Goal: Complete application form

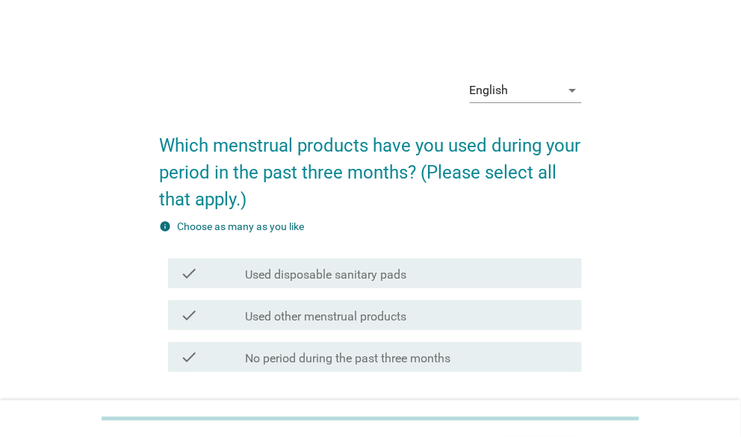
click at [467, 87] on div "English arrow_drop_down" at bounding box center [370, 92] width 422 height 51
click at [572, 93] on icon "arrow_drop_down" at bounding box center [573, 90] width 18 height 18
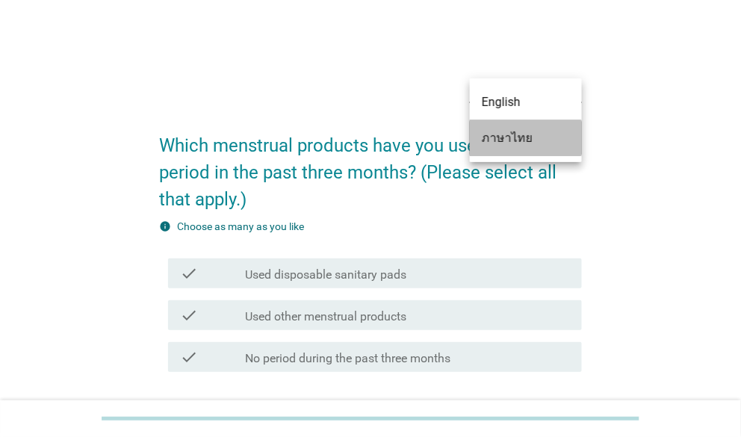
click at [517, 133] on div "ภาษาไทย" at bounding box center [526, 138] width 88 height 18
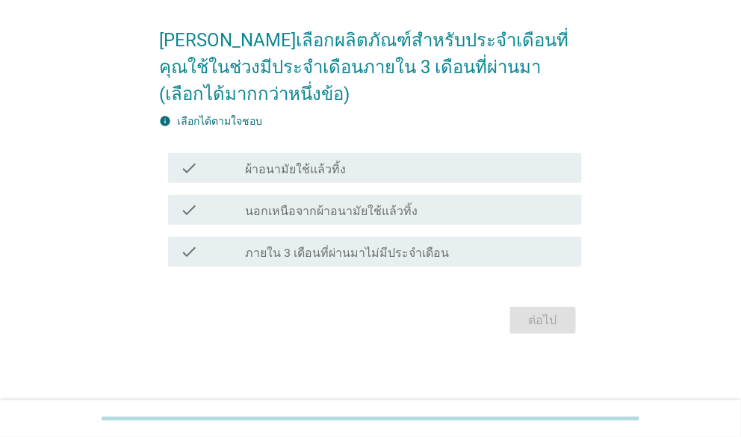
scroll to position [108, 0]
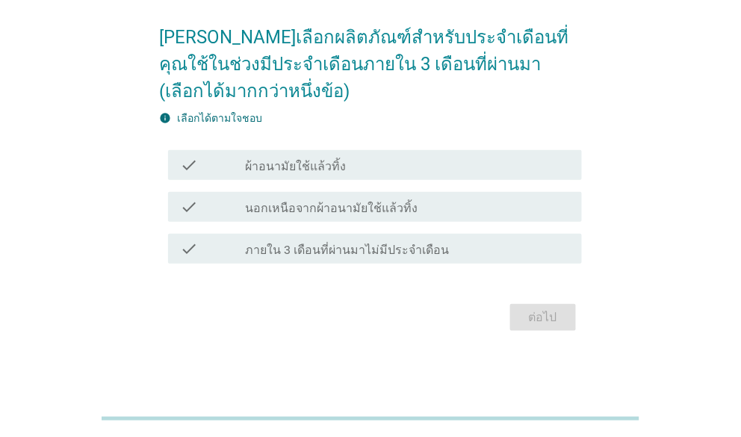
click at [268, 170] on label "ผ้าอนามัยใช้แล้วทิ้ง" at bounding box center [295, 166] width 101 height 15
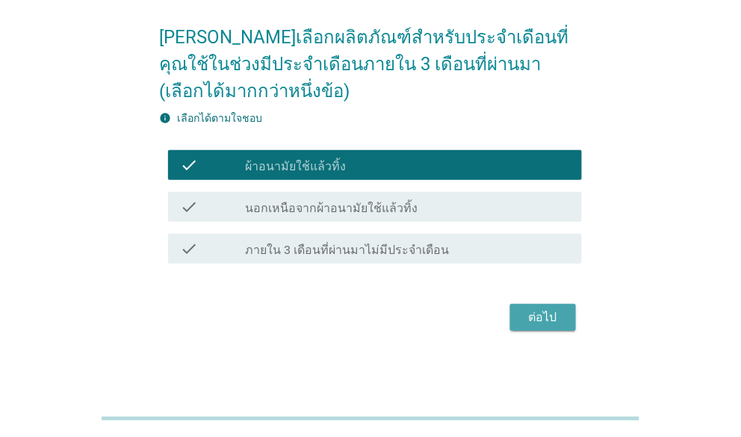
click at [560, 310] on div "ต่อไป" at bounding box center [543, 318] width 42 height 18
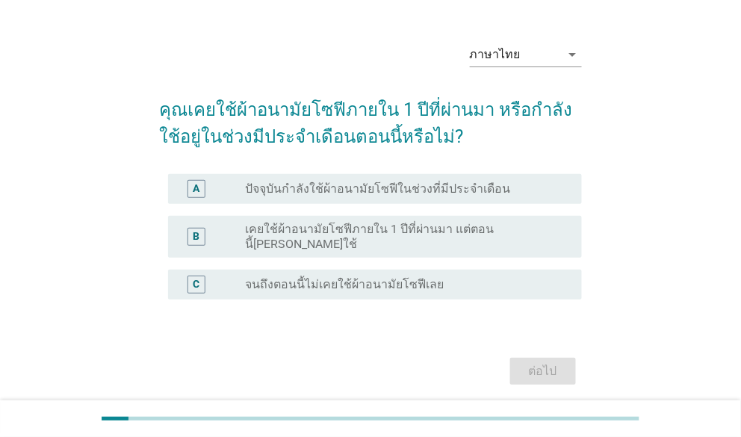
scroll to position [78, 0]
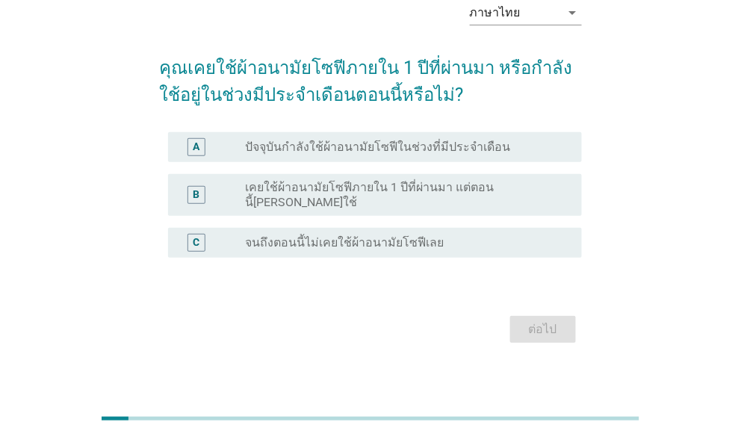
drag, startPoint x: 43, startPoint y: 301, endPoint x: 35, endPoint y: 291, distance: 12.9
click at [35, 291] on div "ภาษาไทย arrow_drop_down คุณเคยใช้ผ้าอนามัยโซฟีภายใน 1 ปีที่ผ่านมา หรือกำลังใช้อ…" at bounding box center [371, 168] width 706 height 419
click at [76, 89] on div "ภาษาไทย arrow_drop_down คุณเคยใช้ผ้าอนามัยโซฟีภายใน 1 ปีที่ผ่านมา หรือกำลังใช้อ…" at bounding box center [371, 168] width 670 height 383
click at [330, 281] on form "คุณเคยใช้ผ้าอนามัยโซฟีภายใน 1 ปีที่ผ่านมา หรือกำลังใช้อยู่ในช่วงมีประจำเดือนตอน…" at bounding box center [370, 194] width 422 height 308
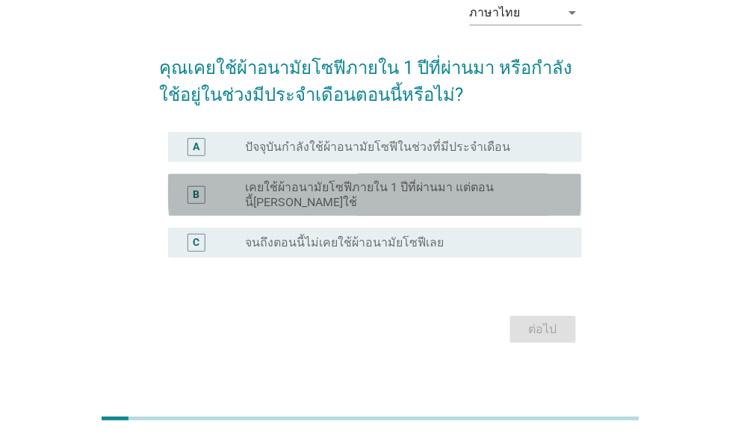
click at [333, 188] on label "เคยใช้ผ้าอนามัยโซฟีภายใน 1 ปีที่ผ่านมา แต่ตอนนี้[PERSON_NAME]ใช้" at bounding box center [401, 195] width 312 height 30
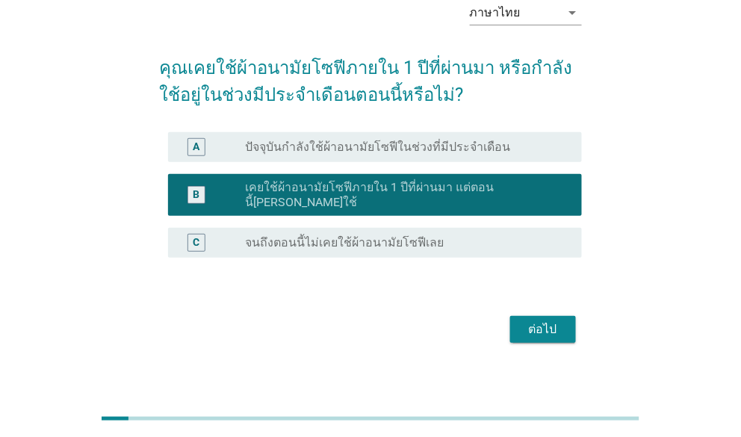
click at [689, 20] on div "ภาษาไทย arrow_drop_down คุณเคยใช้ผ้าอนามัยโซฟีภายใน 1 ปีที่ผ่านมา หรือกำลังใช้อ…" at bounding box center [371, 168] width 670 height 383
click at [535, 321] on div "ต่อไป" at bounding box center [543, 330] width 42 height 18
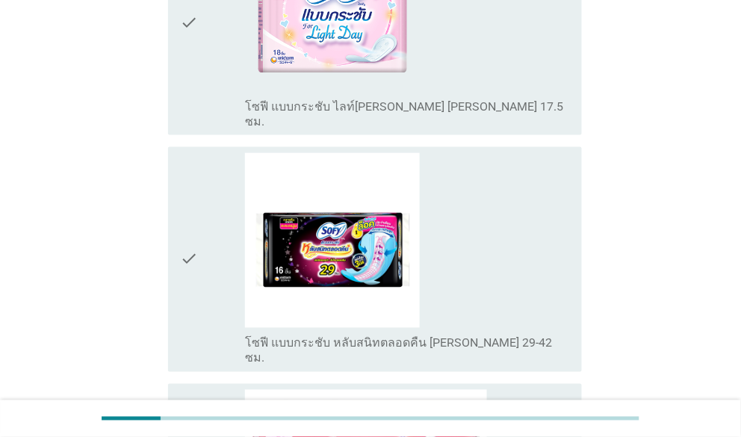
scroll to position [299, 0]
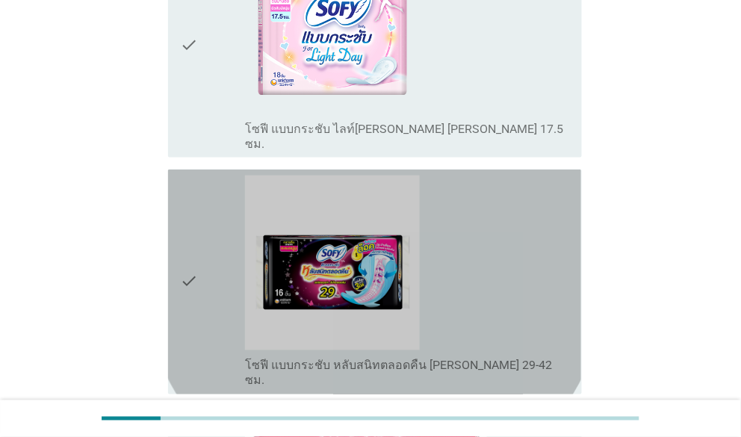
click at [187, 235] on icon "check" at bounding box center [189, 282] width 18 height 213
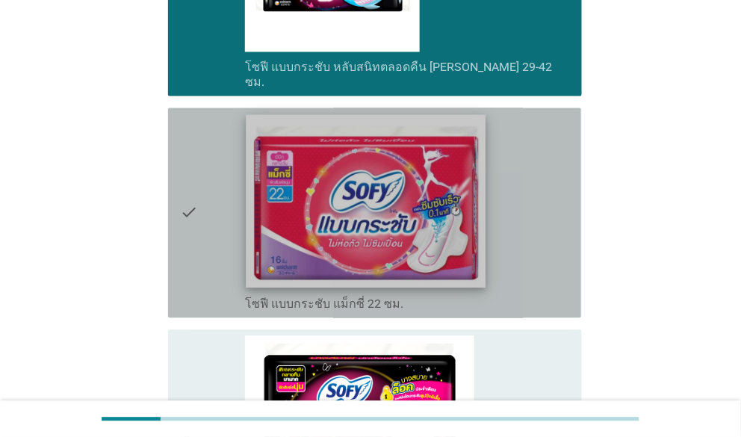
click at [289, 185] on img at bounding box center [366, 200] width 239 height 173
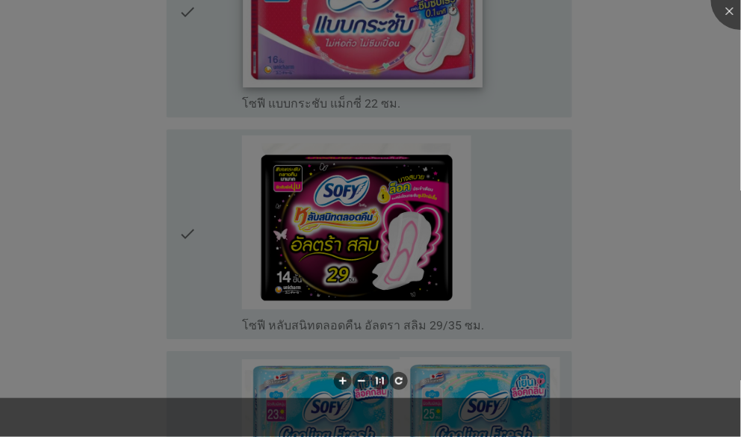
scroll to position [897, 0]
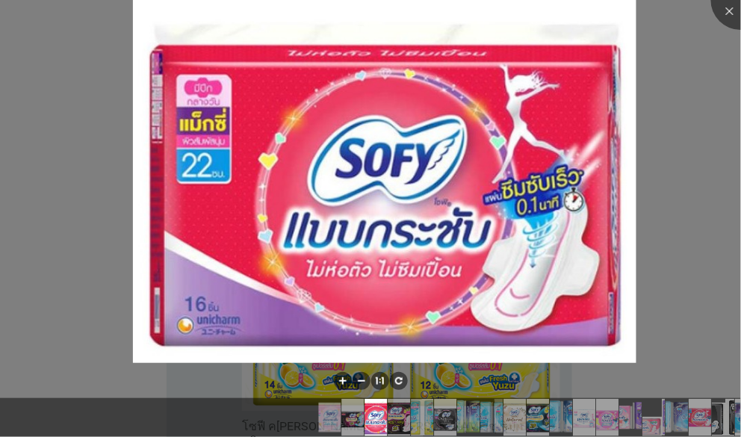
click at [700, 100] on div at bounding box center [370, 218] width 741 height 437
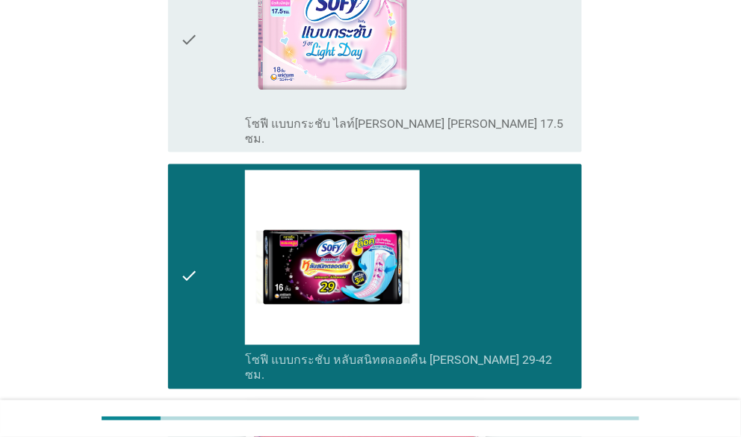
scroll to position [598, 0]
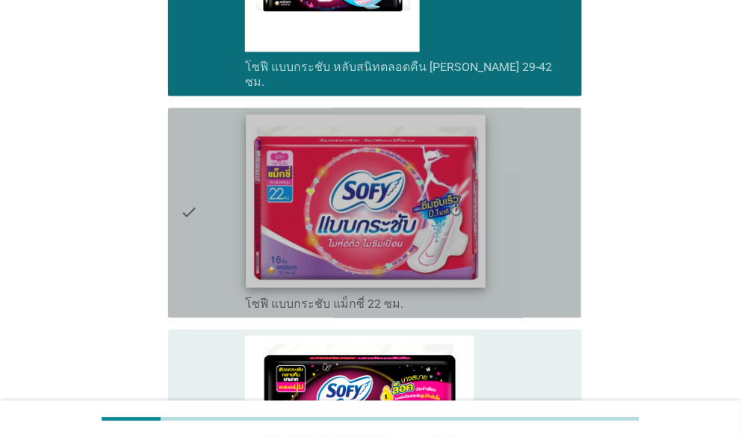
click at [355, 200] on img at bounding box center [366, 200] width 239 height 173
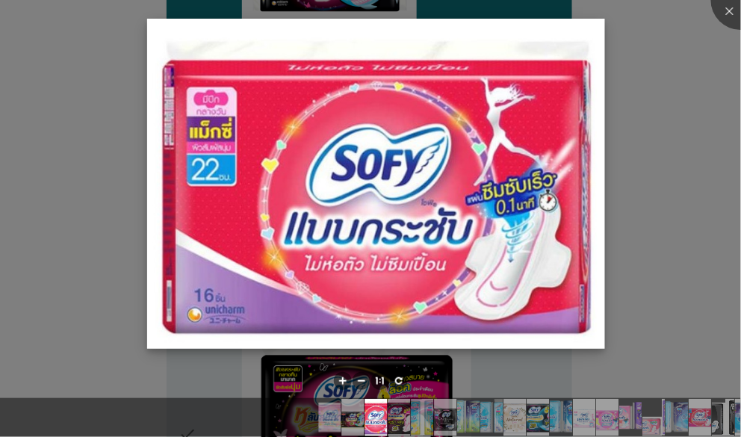
drag, startPoint x: 345, startPoint y: 194, endPoint x: 289, endPoint y: 198, distance: 56.2
click at [344, 194] on img at bounding box center [375, 184] width 457 height 331
click at [216, 172] on img at bounding box center [375, 184] width 457 height 331
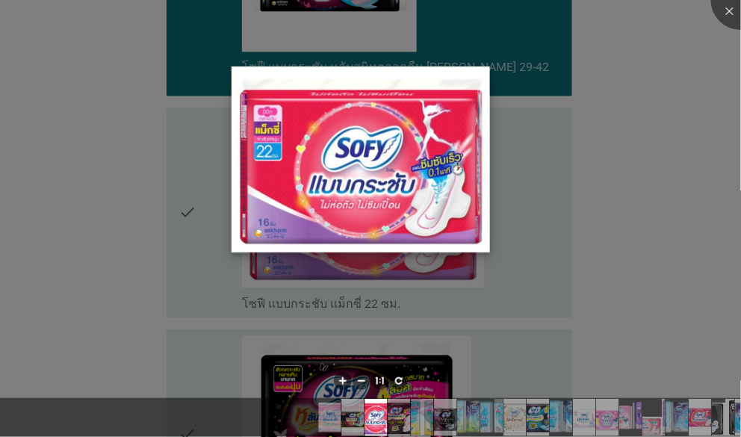
click at [352, 97] on img at bounding box center [361, 160] width 259 height 187
click at [106, 105] on div at bounding box center [370, 218] width 741 height 437
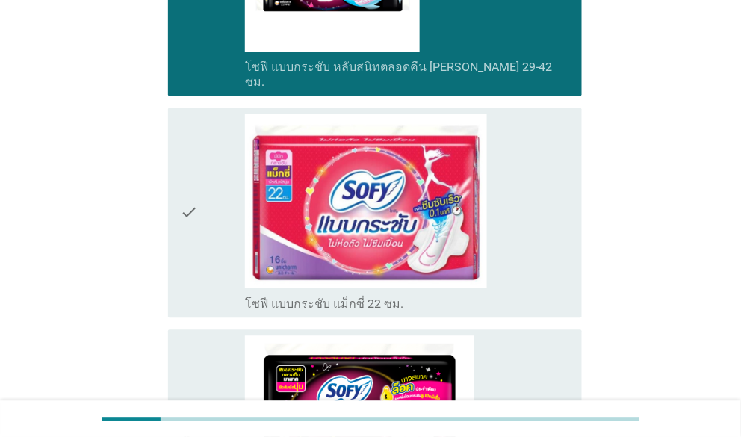
click at [183, 157] on icon "check" at bounding box center [189, 213] width 18 height 198
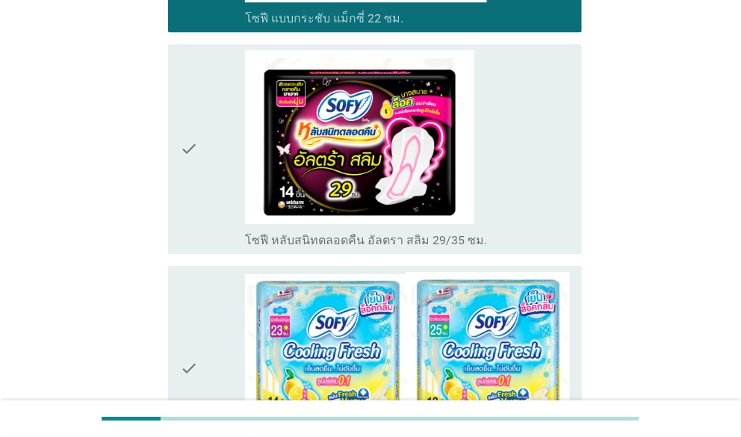
scroll to position [897, 0]
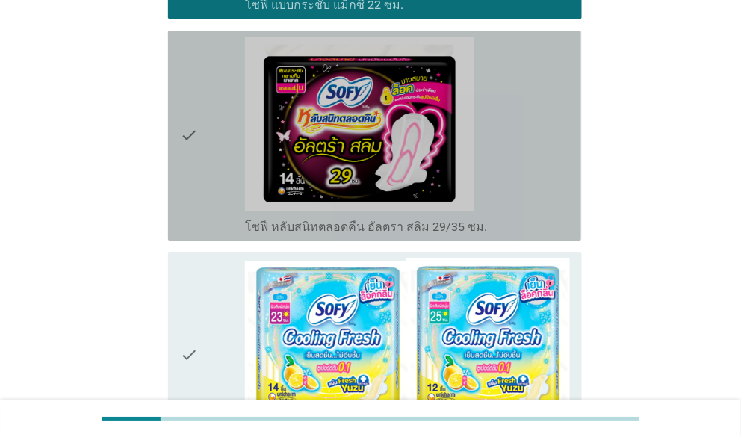
click at [189, 76] on icon "check" at bounding box center [189, 136] width 18 height 198
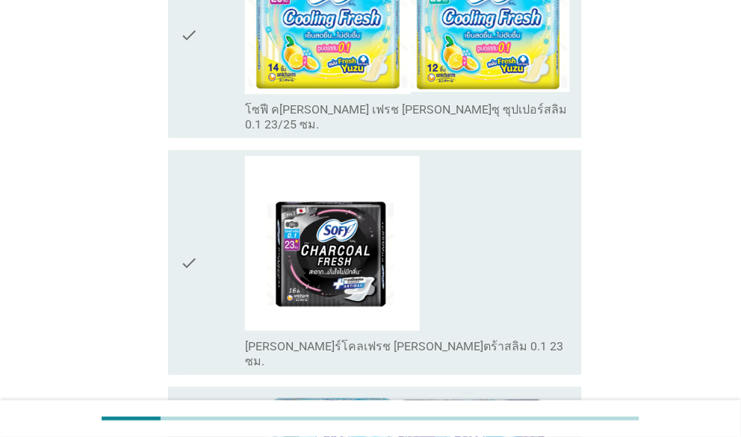
scroll to position [1270, 0]
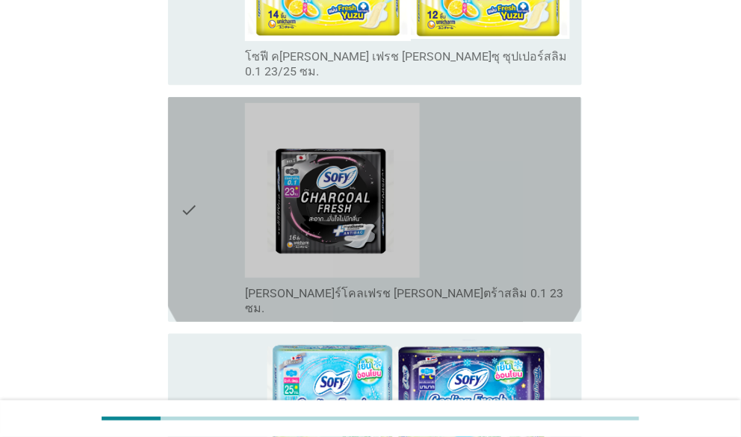
click at [203, 126] on div "check" at bounding box center [212, 209] width 65 height 213
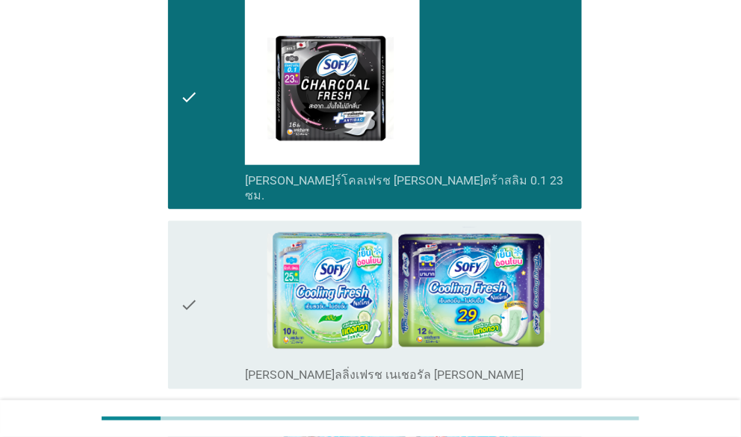
scroll to position [1420, 0]
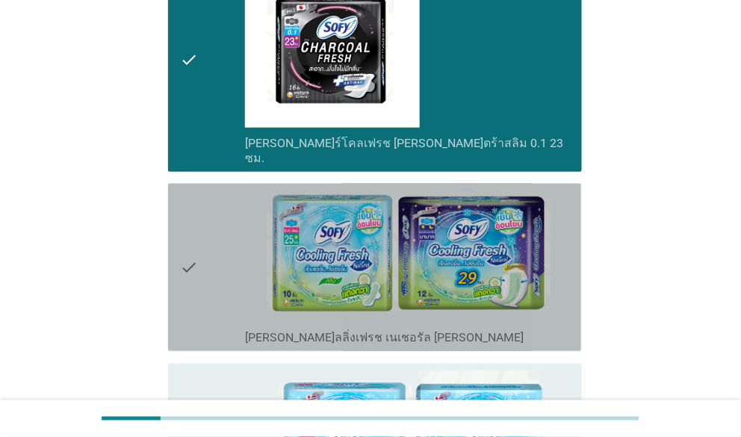
click at [203, 190] on div "check" at bounding box center [212, 267] width 65 height 155
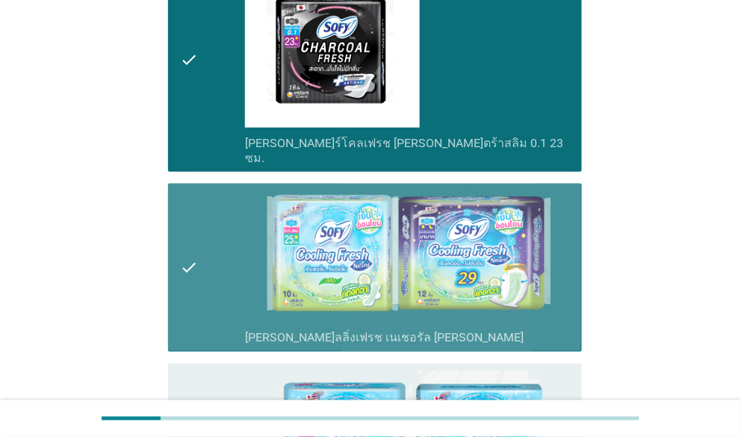
click at [203, 190] on div "check" at bounding box center [212, 267] width 65 height 155
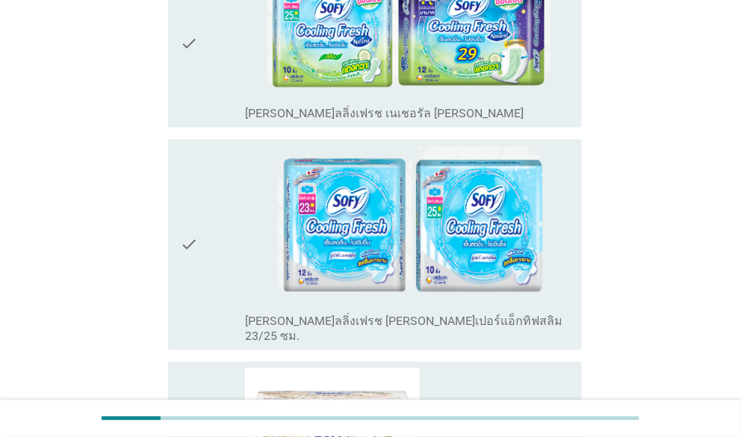
click at [203, 149] on div "check" at bounding box center [212, 246] width 65 height 200
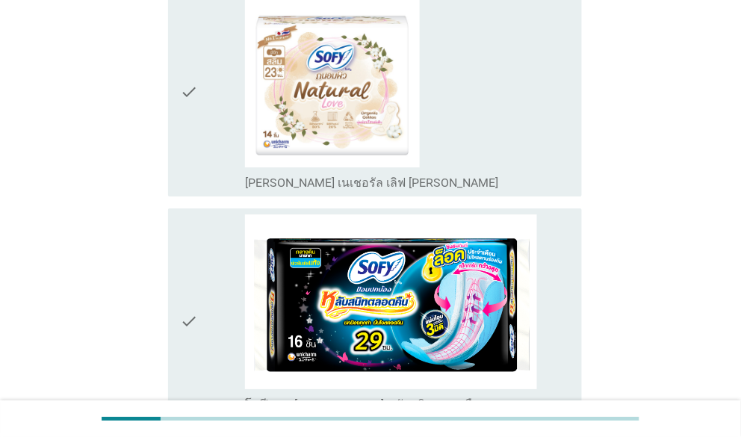
scroll to position [2242, 0]
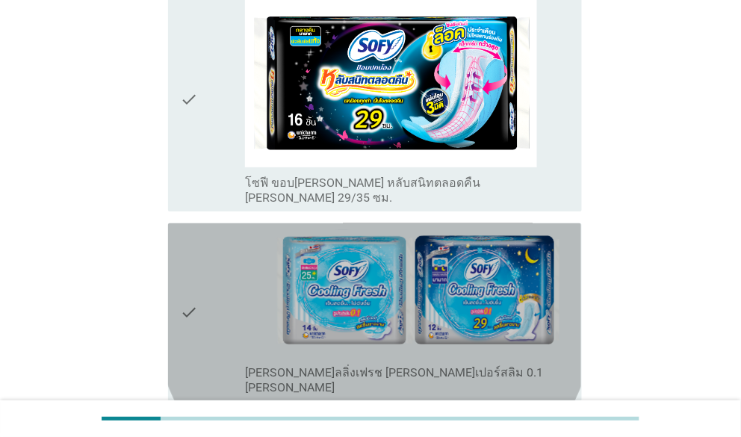
click at [204, 229] on div "check" at bounding box center [212, 312] width 65 height 166
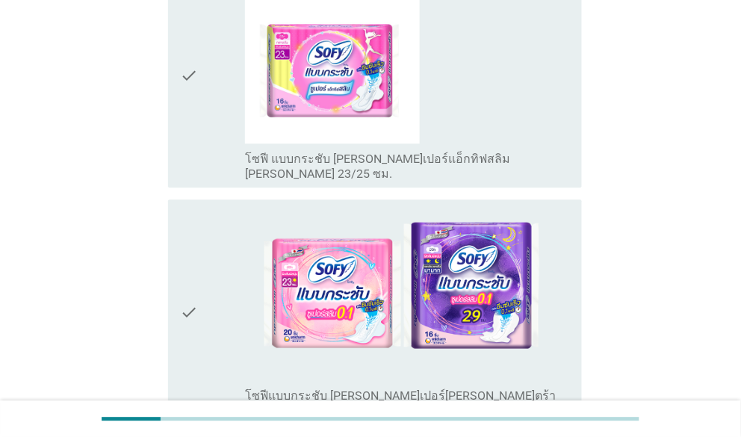
scroll to position [2989, 0]
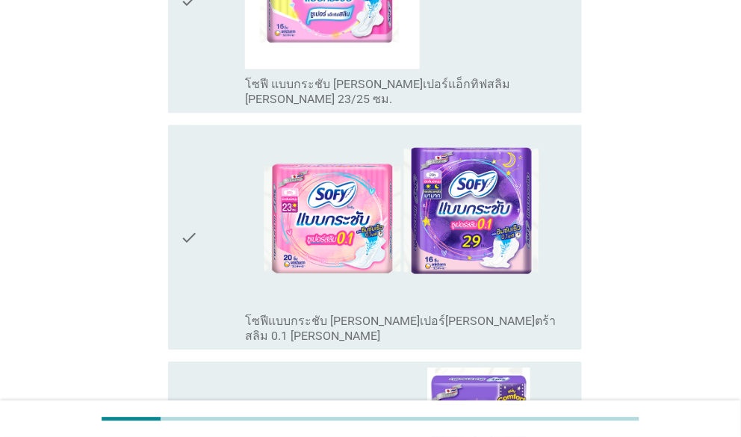
click at [227, 131] on div "check" at bounding box center [212, 237] width 65 height 213
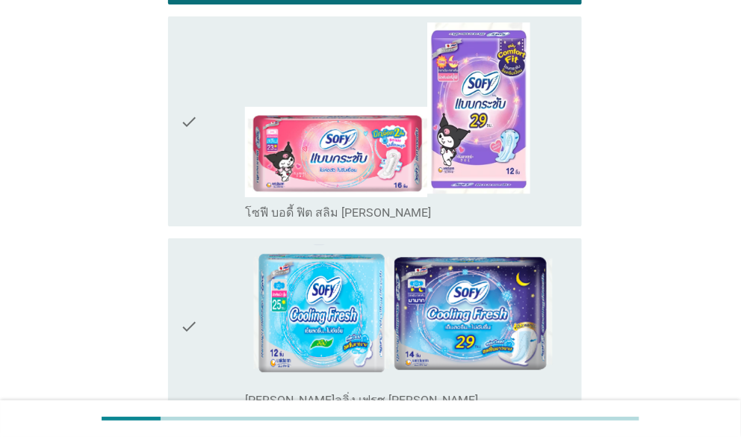
scroll to position [3438, 0]
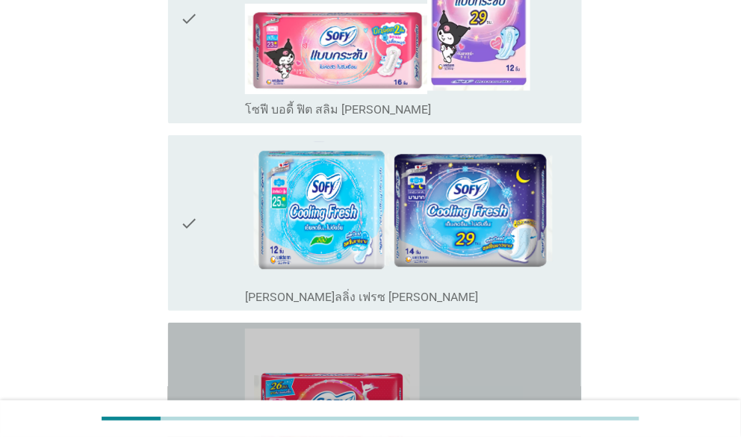
click at [217, 329] on div "check" at bounding box center [212, 428] width 65 height 198
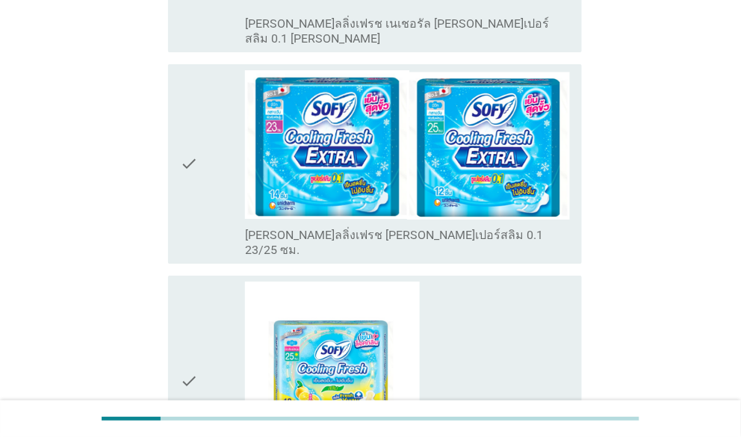
scroll to position [4736, 0]
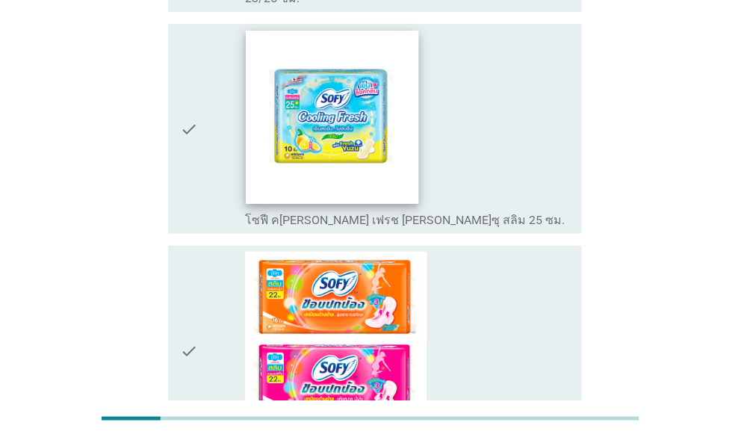
scroll to position [0, 0]
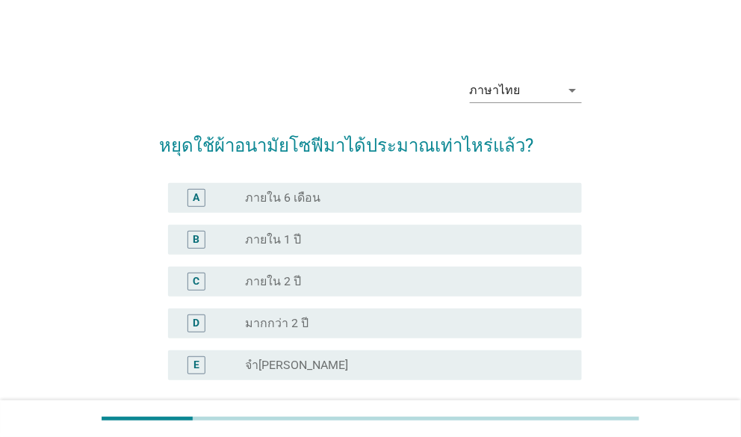
click at [34, 197] on div "ภาษาไทย arrow_drop_down หยุดใช้ผ้าอนามัยโซฟีมาได้ประมาณเท่าไหร่แล้ว? A radio_bu…" at bounding box center [371, 268] width 706 height 463
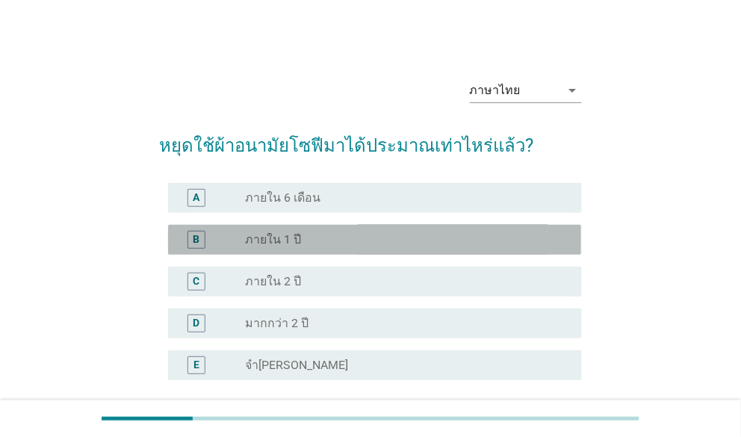
click at [295, 245] on label "ภายใน 1 ปี" at bounding box center [273, 239] width 56 height 15
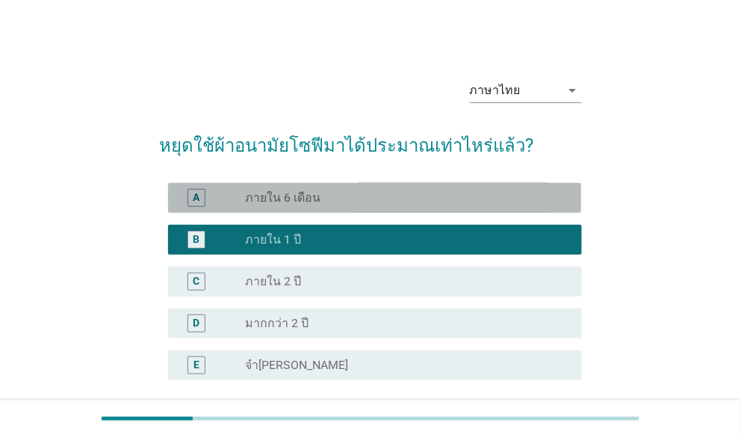
click at [291, 206] on div "radio_button_unchecked ภายใน 6 เดือน" at bounding box center [407, 198] width 324 height 18
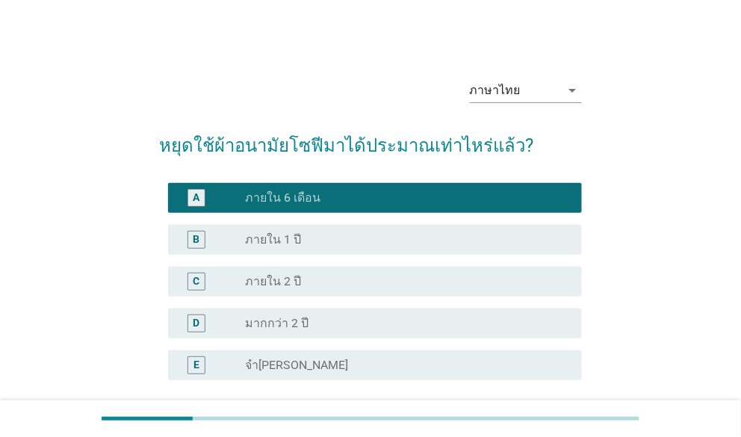
click at [303, 111] on div "ภาษาไทย arrow_drop_down" at bounding box center [370, 92] width 422 height 51
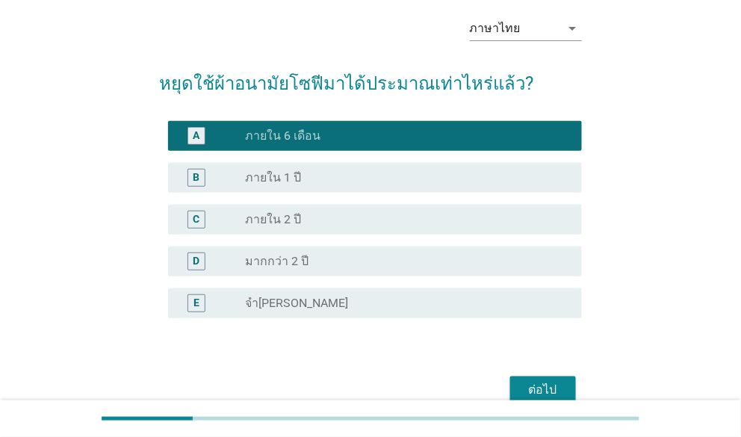
scroll to position [135, 0]
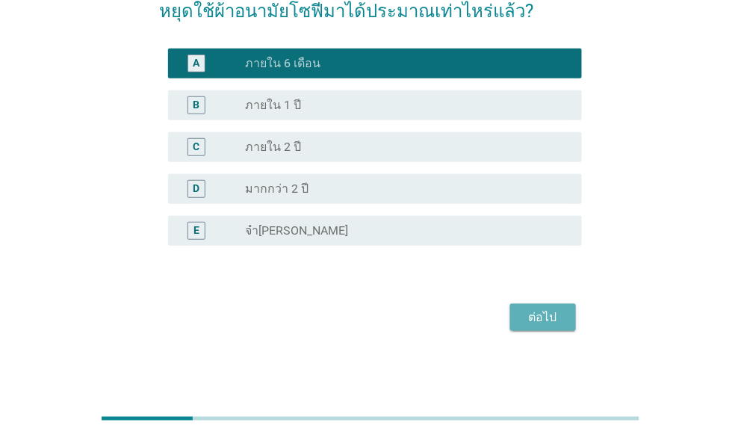
drag, startPoint x: 540, startPoint y: 322, endPoint x: 505, endPoint y: 296, distance: 43.8
click at [534, 321] on div "ต่อไป" at bounding box center [543, 318] width 42 height 18
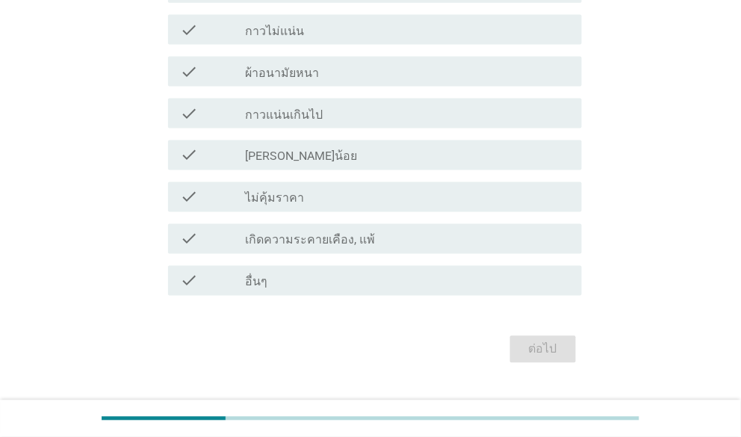
scroll to position [448, 0]
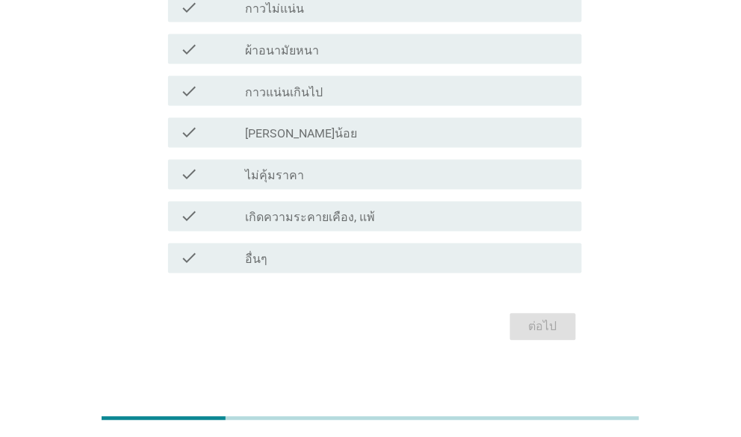
click at [318, 203] on div "check check_box_outline_blank เกิดความระคายเคือง, แพ้" at bounding box center [374, 217] width 413 height 30
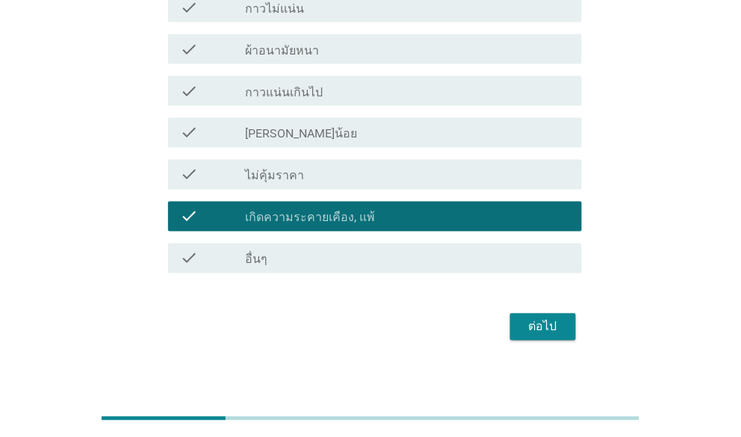
click at [330, 203] on div "check check_box_outline_blank เกิดความระคายเคือง, แพ้" at bounding box center [374, 217] width 413 height 30
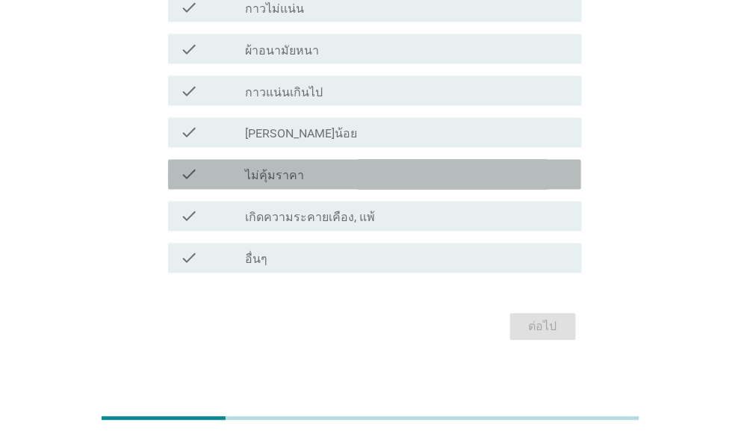
click at [316, 176] on div "check_box_outline_blank ไม่คุ้มราคา" at bounding box center [407, 175] width 324 height 18
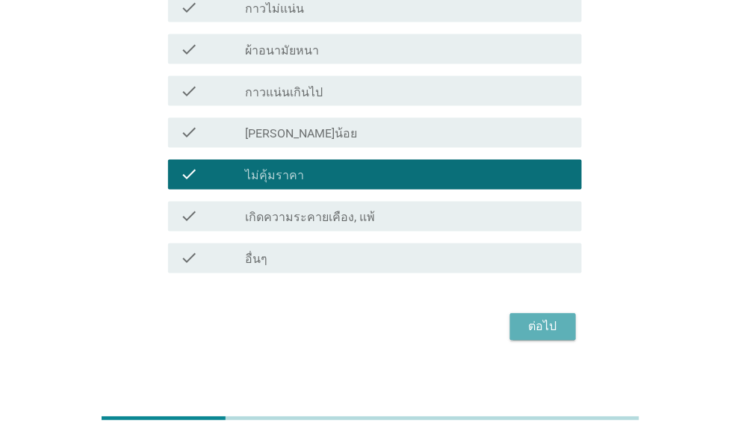
drag, startPoint x: 522, startPoint y: 331, endPoint x: 498, endPoint y: 334, distance: 24.1
click at [507, 331] on div "ต่อไป" at bounding box center [370, 327] width 422 height 36
click at [526, 330] on div "ต่อไป" at bounding box center [543, 327] width 42 height 18
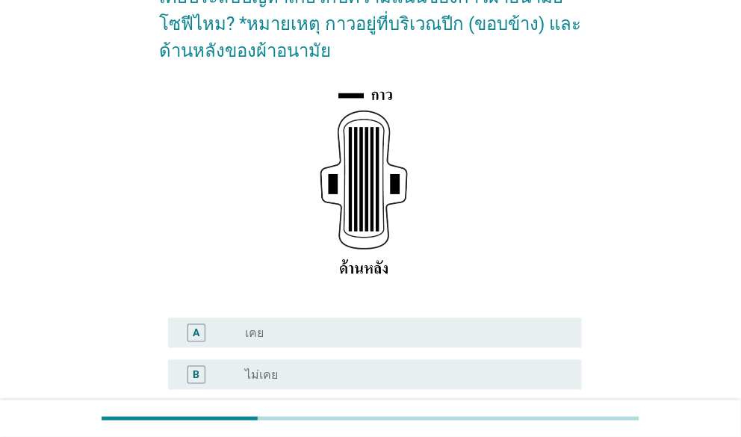
scroll to position [149, 0]
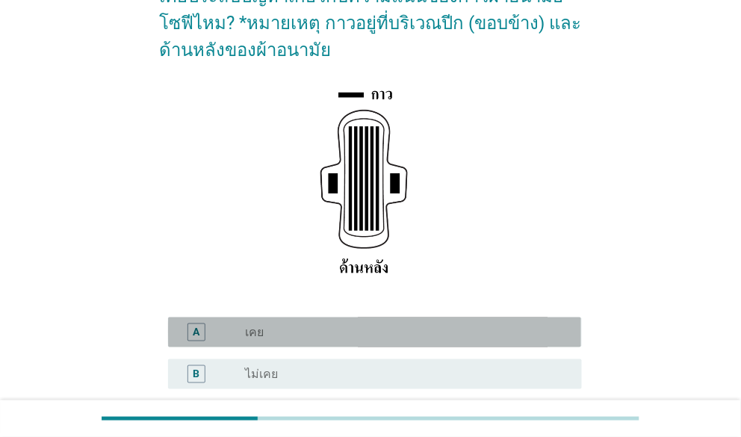
click at [255, 340] on div "radio_button_unchecked เคย" at bounding box center [407, 333] width 324 height 18
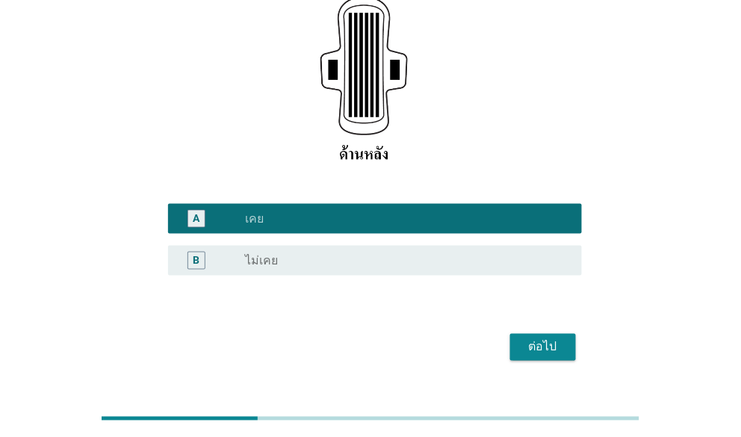
scroll to position [219, 0]
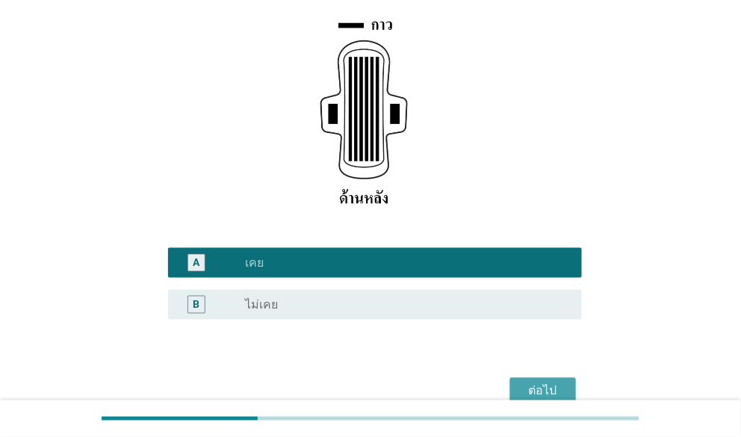
click at [545, 387] on div "ต่อไป" at bounding box center [543, 392] width 42 height 18
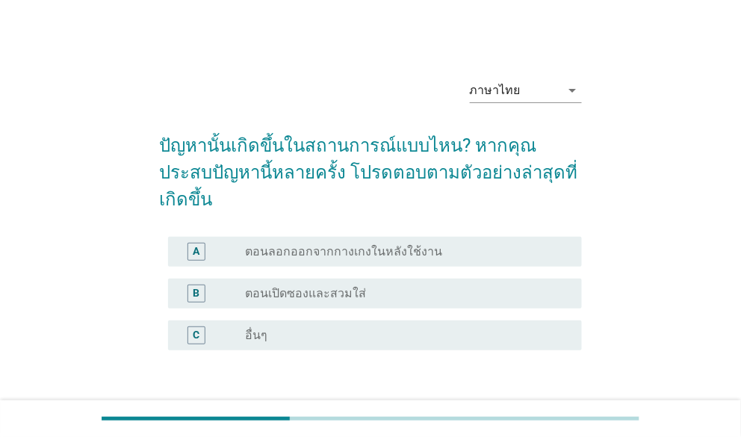
scroll to position [74, 0]
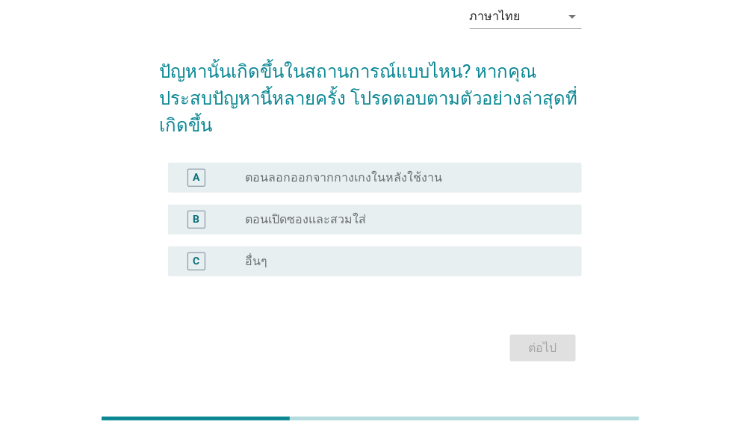
drag, startPoint x: 567, startPoint y: 4, endPoint x: 583, endPoint y: 7, distance: 15.9
click at [583, 7] on div "ภาษาไทย arrow_drop_down ปัญหานั้นเกิดขึ้นในสถานการณ์แบบไหน? หากคุณประสบปัญหานี้…" at bounding box center [370, 180] width 446 height 398
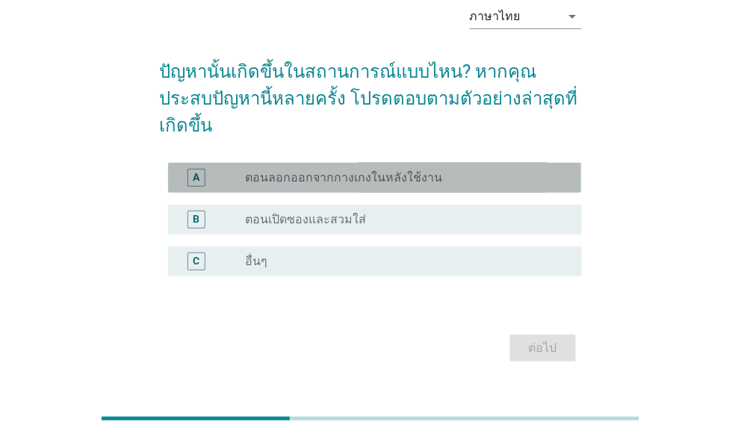
drag, startPoint x: 299, startPoint y: 158, endPoint x: 430, endPoint y: 126, distance: 135.4
click at [325, 163] on div "A radio_button_unchecked ตอนลอกออกจากกางเกงในหลังใช้งาน" at bounding box center [374, 178] width 413 height 30
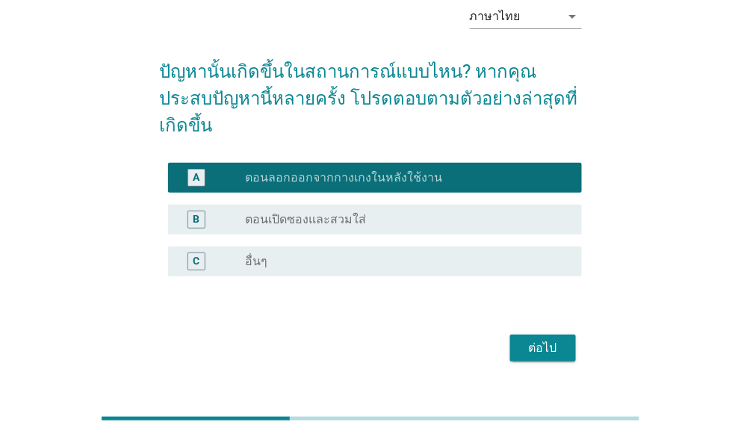
drag, startPoint x: 275, startPoint y: 421, endPoint x: 256, endPoint y: 410, distance: 22.1
click at [256, 418] on div at bounding box center [196, 419] width 188 height 4
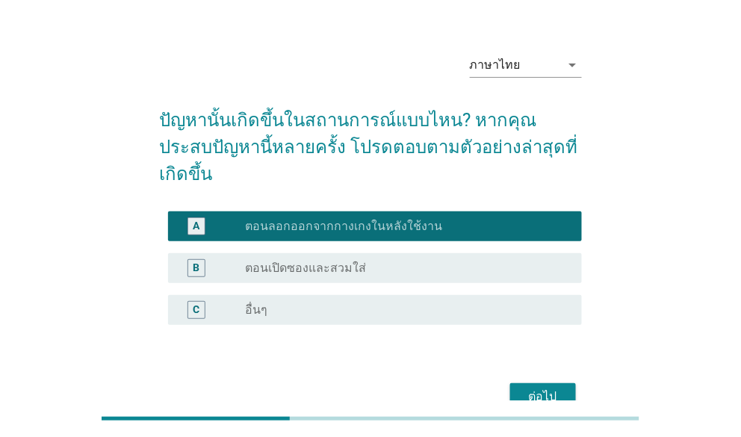
scroll to position [3, 0]
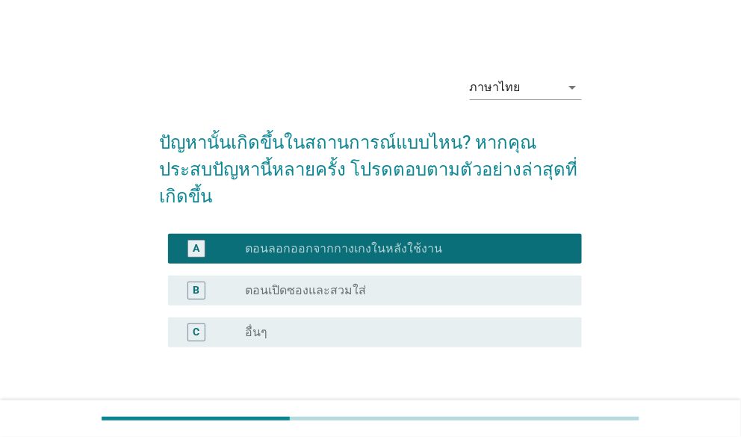
drag, startPoint x: 549, startPoint y: 386, endPoint x: 563, endPoint y: 386, distance: 14.2
click at [563, 410] on div "ต่อไป" at bounding box center [543, 419] width 42 height 18
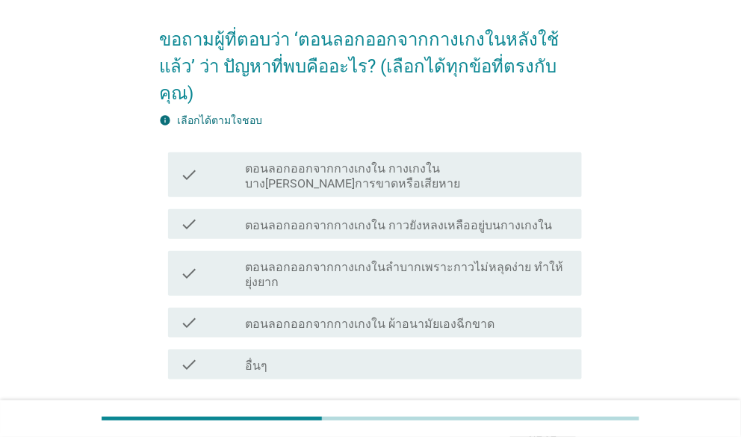
scroll to position [195, 0]
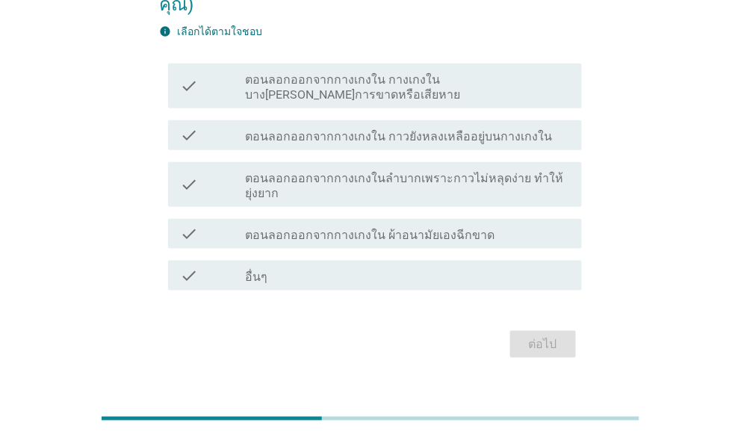
click at [259, 72] on label "ตอนลอกออกจากกางเกงใน กางเกงในบาง[PERSON_NAME]การขาดหรือเสียหาย" at bounding box center [407, 87] width 324 height 30
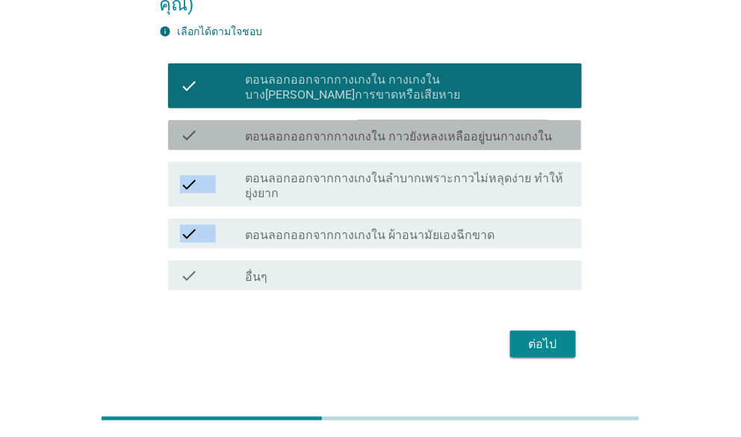
drag, startPoint x: 262, startPoint y: 98, endPoint x: 523, endPoint y: 254, distance: 304.0
click at [523, 254] on div "check check_box ตอนลอกออกจากกางเกงใน กางเกงในบาง[PERSON_NAME]การขาดหรือเสียหาย …" at bounding box center [370, 177] width 422 height 239
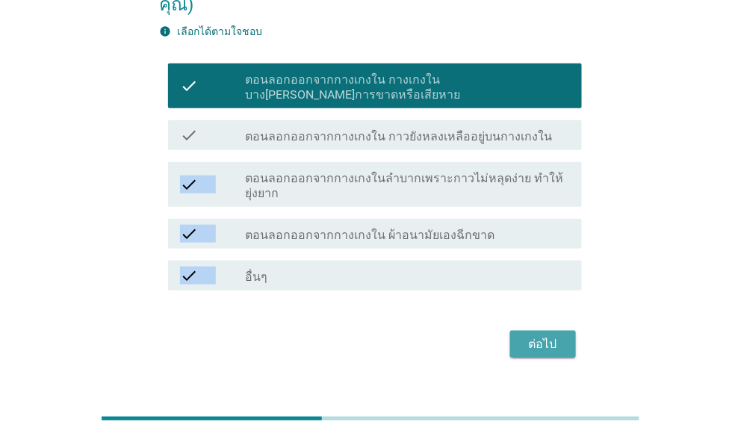
click at [561, 331] on button "ต่อไป" at bounding box center [543, 344] width 66 height 27
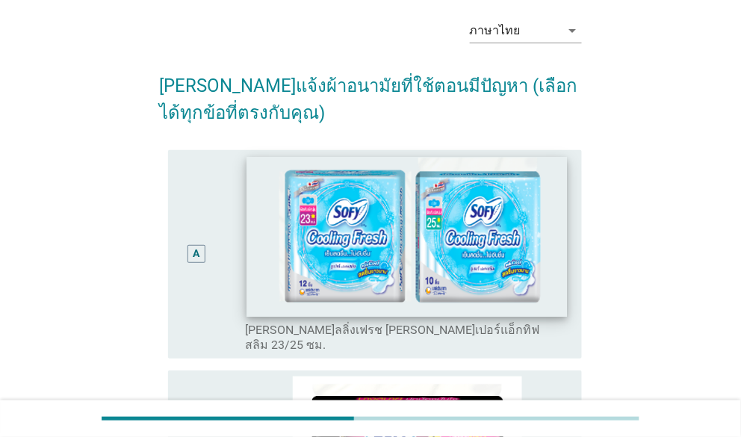
scroll to position [0, 0]
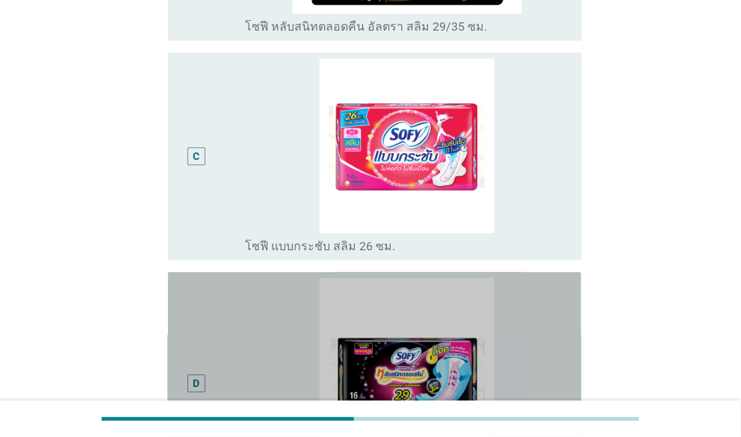
click at [229, 337] on div "D" at bounding box center [212, 383] width 65 height 211
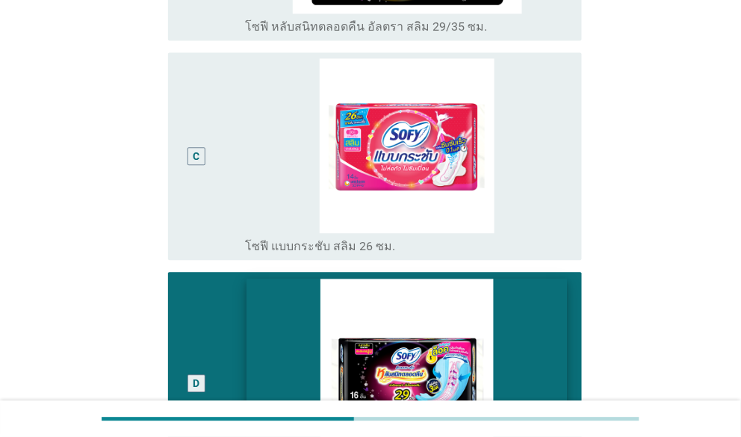
click at [269, 312] on img at bounding box center [407, 365] width 321 height 173
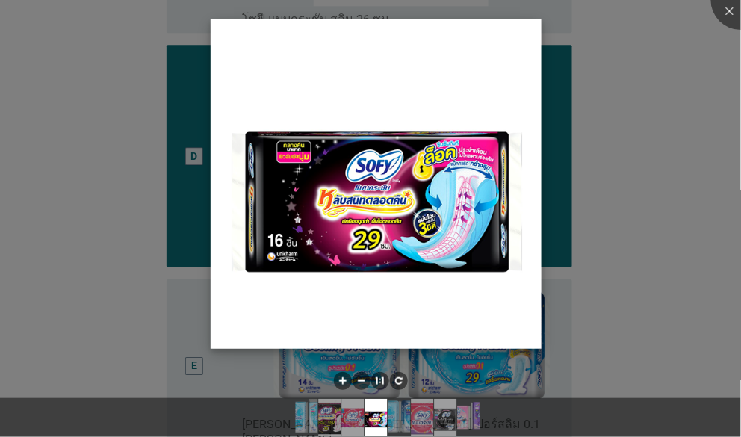
scroll to position [897, 0]
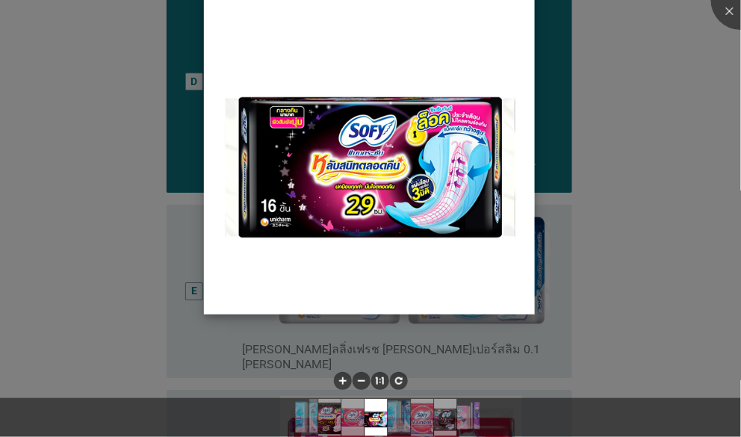
click at [216, 283] on img at bounding box center [369, 149] width 331 height 331
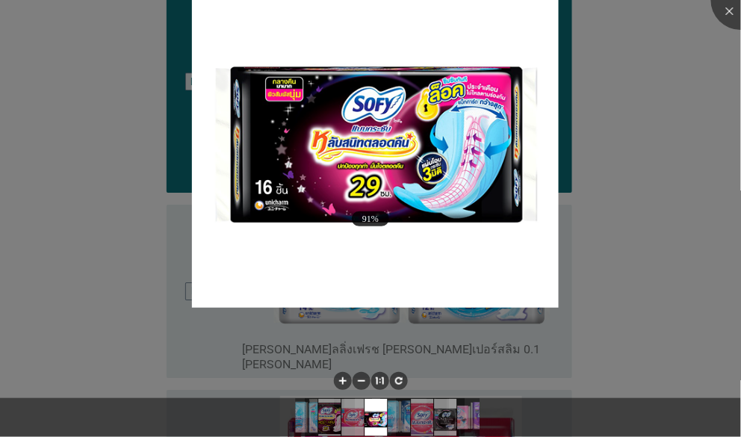
click at [130, 229] on div at bounding box center [370, 218] width 741 height 437
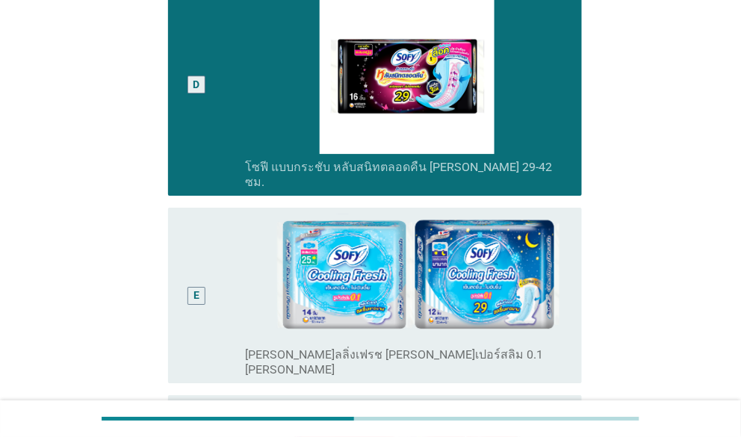
scroll to position [747, 0]
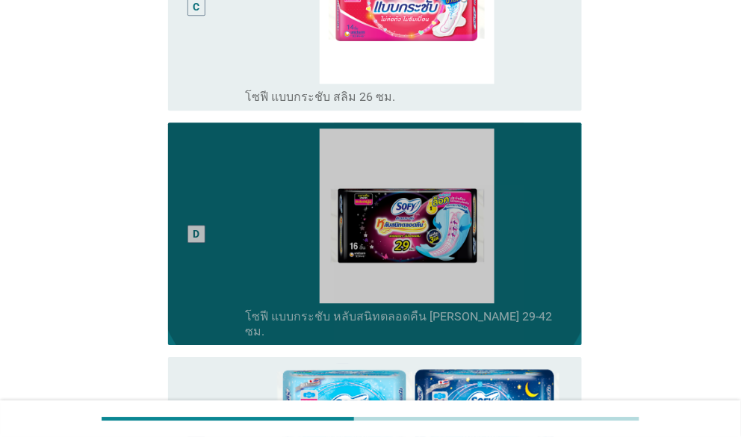
click at [194, 226] on div "D" at bounding box center [197, 234] width 7 height 16
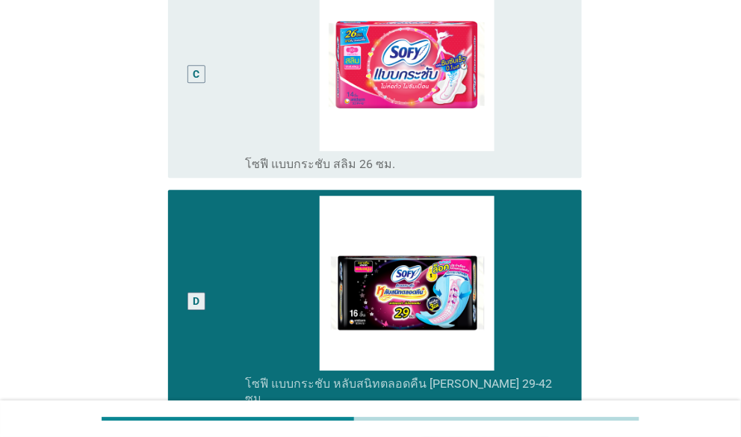
scroll to position [598, 0]
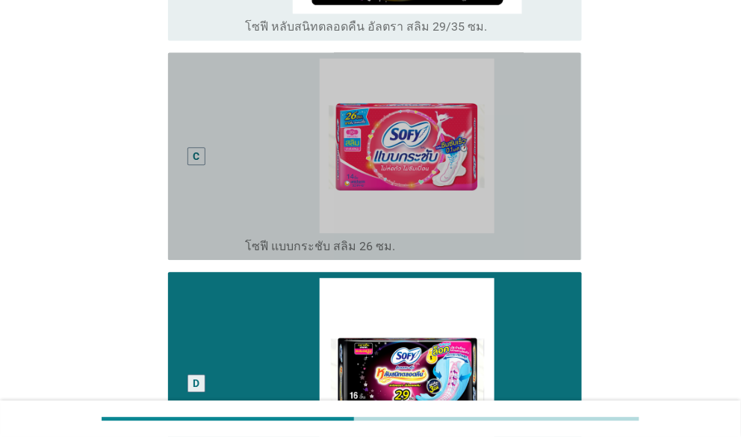
click at [200, 167] on div "C" at bounding box center [196, 156] width 32 height 196
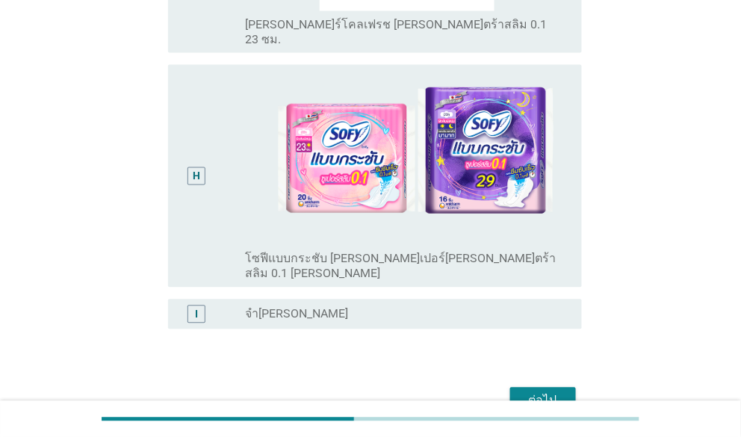
scroll to position [1692, 0]
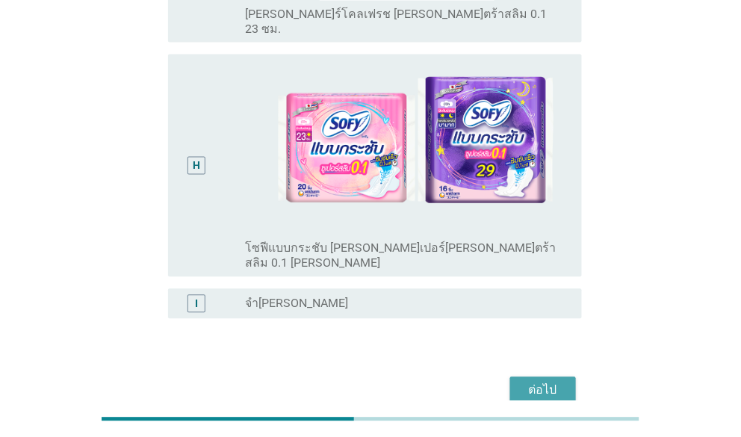
click at [514, 377] on button "ต่อไป" at bounding box center [543, 390] width 66 height 27
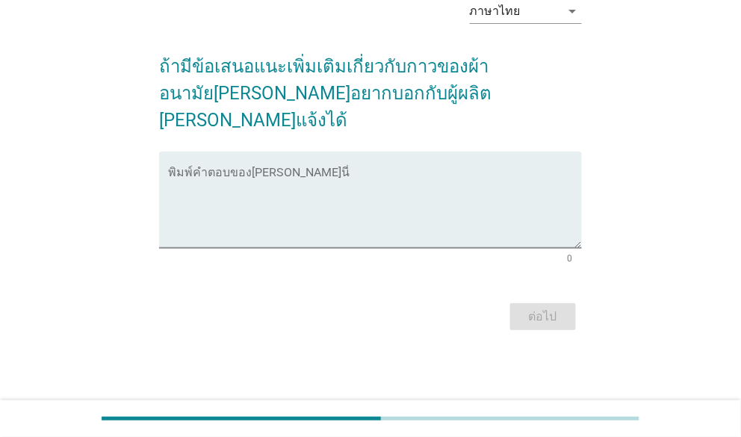
scroll to position [0, 0]
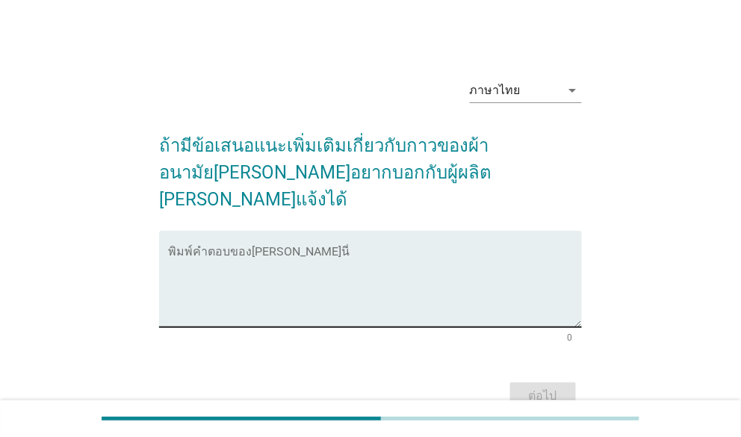
click at [243, 262] on textarea "พิมพ์คำตอบของคุณ ที่นี่" at bounding box center [374, 288] width 413 height 78
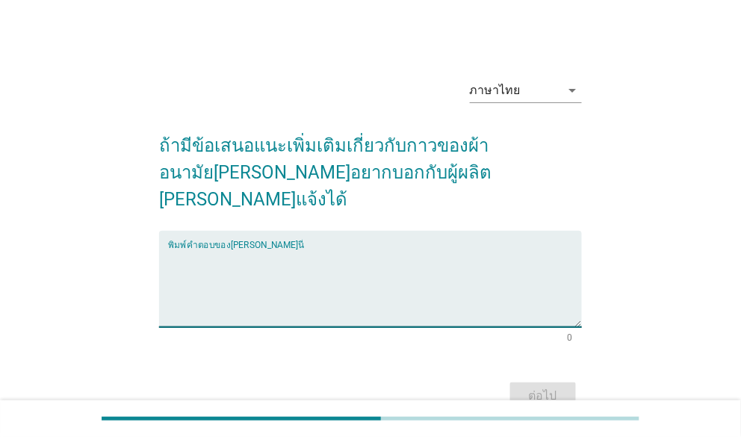
click at [370, 231] on div "พิมพ์คำตอบของ[PERSON_NAME]นี่" at bounding box center [374, 279] width 413 height 96
click at [336, 249] on textarea "พิมพ์คำตอบของคุณ ที่นี่" at bounding box center [374, 288] width 413 height 78
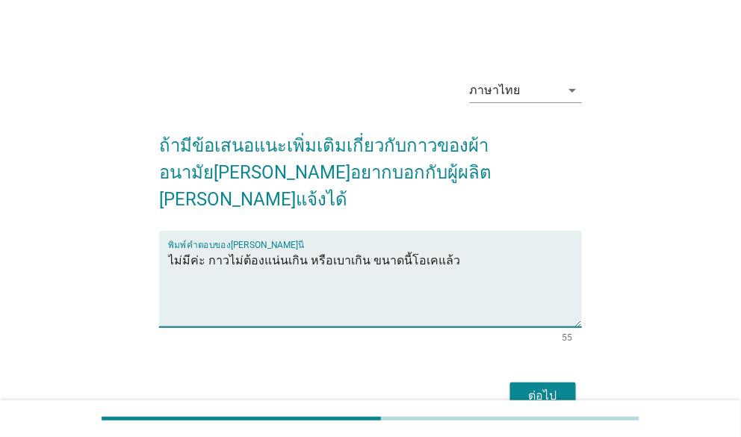
type textarea "ไม่มีค่ะ กาวไม่ต้องแน่นเกิน หรือเบาเกิน ขนาดนี้โอเคแล้ว"
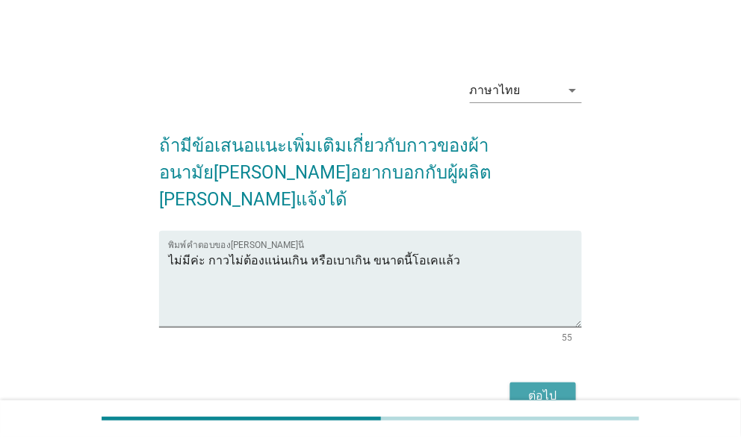
click at [569, 383] on button "ต่อไป" at bounding box center [543, 396] width 66 height 27
